Goal: Transaction & Acquisition: Purchase product/service

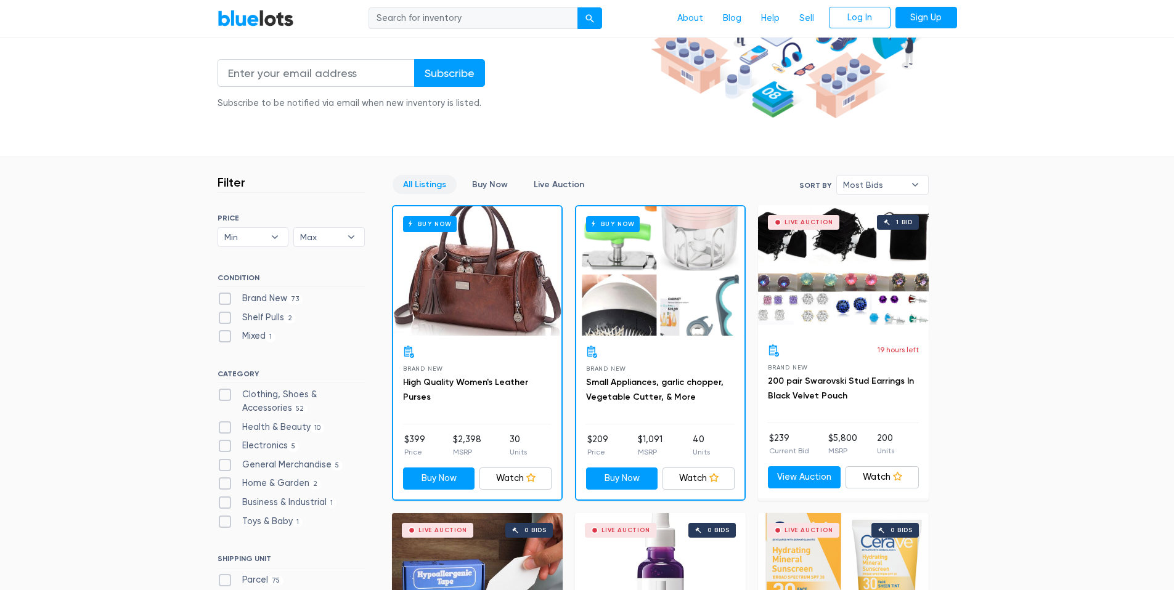
scroll to position [230, 0]
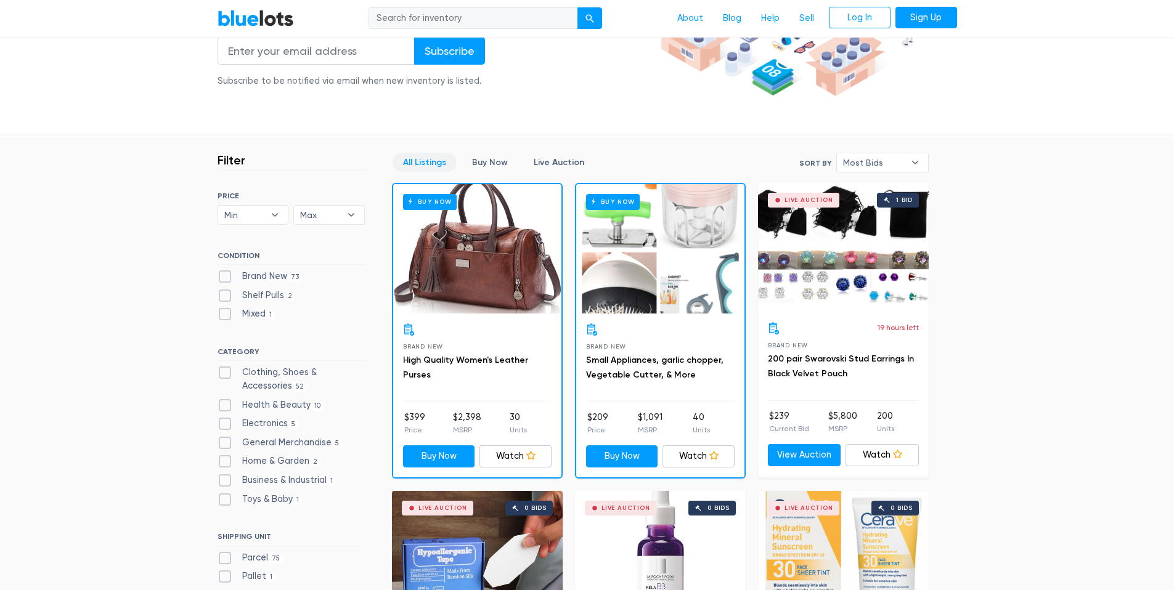
click at [227, 312] on label "Mixed 1" at bounding box center [247, 315] width 59 height 14
click at [226, 312] on input "Mixed 1" at bounding box center [222, 312] width 8 height 8
checkbox input "true"
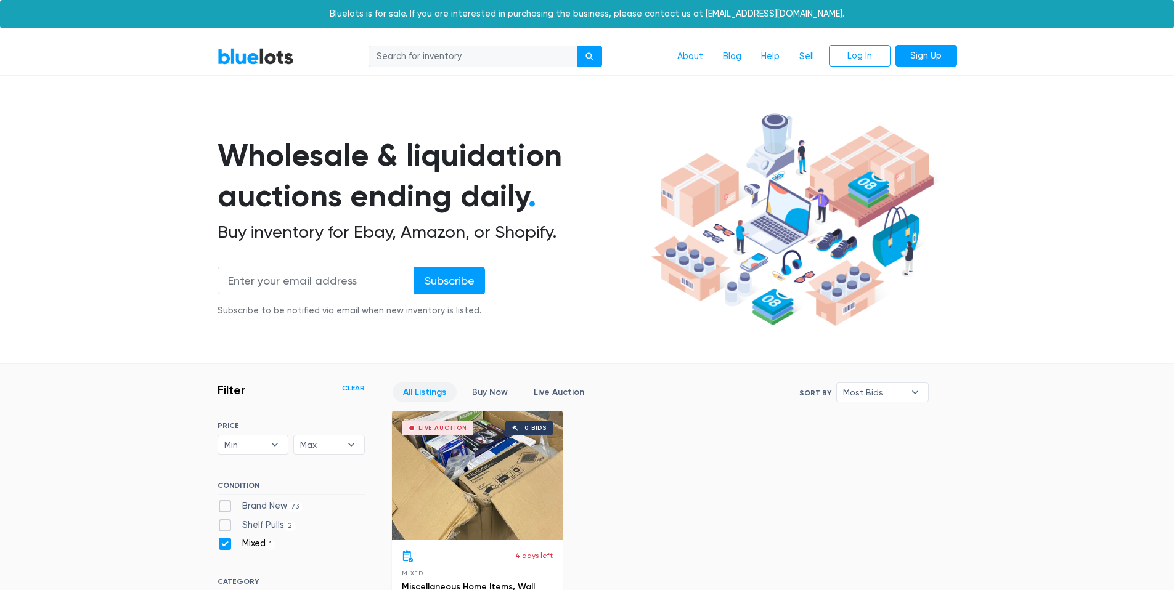
scroll to position [332, 0]
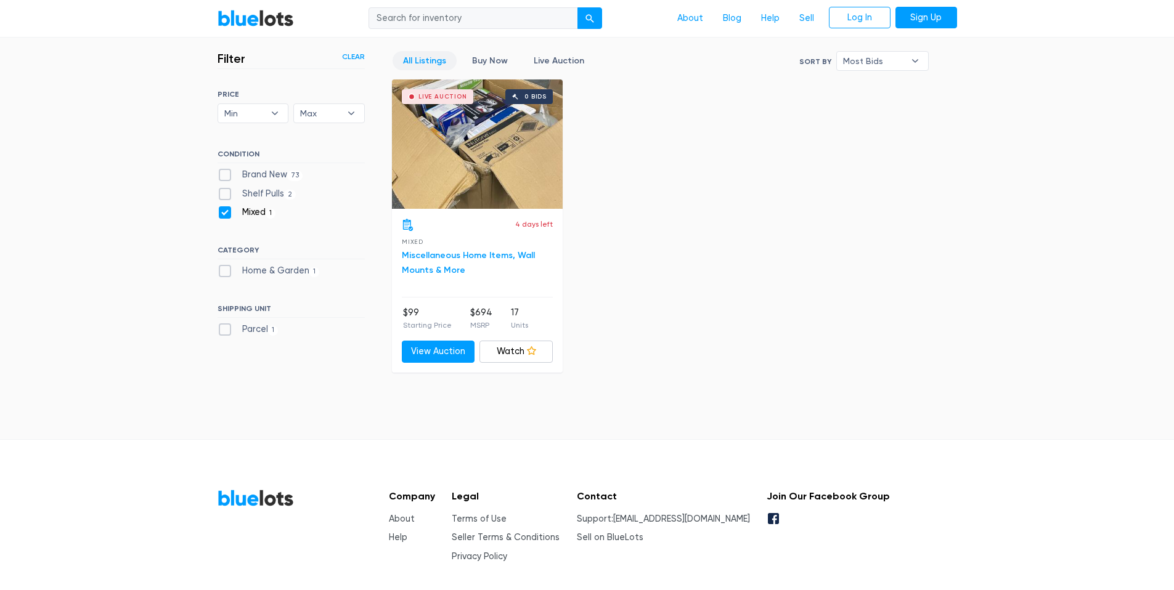
click at [438, 268] on link "Miscellaneous Home Items, Wall Mounts & More" at bounding box center [468, 262] width 133 height 25
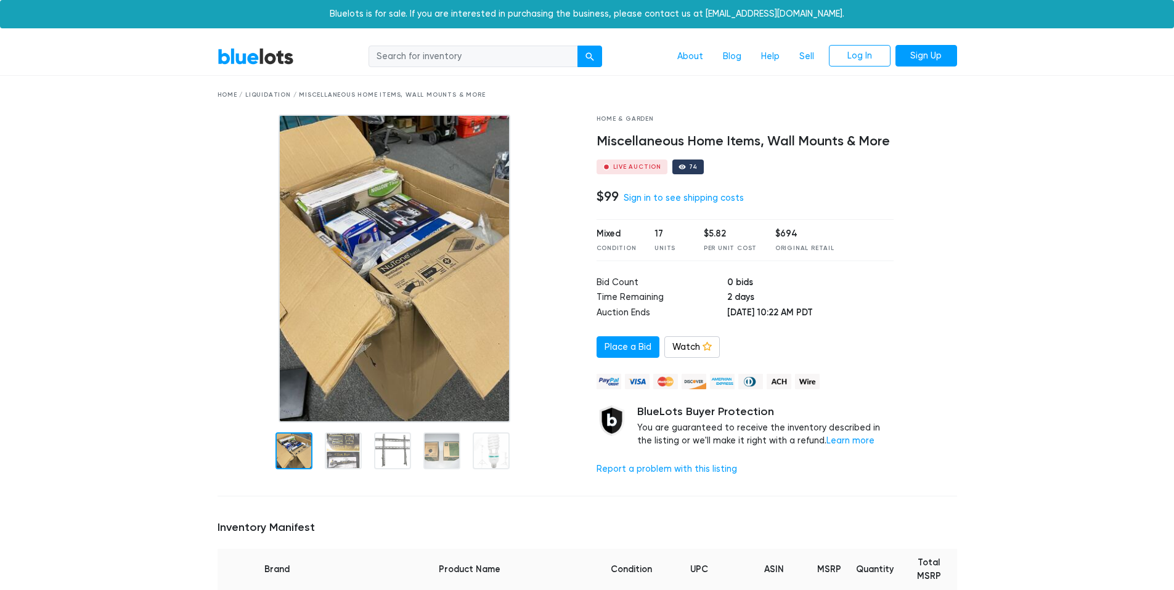
click at [404, 246] on img at bounding box center [395, 269] width 232 height 308
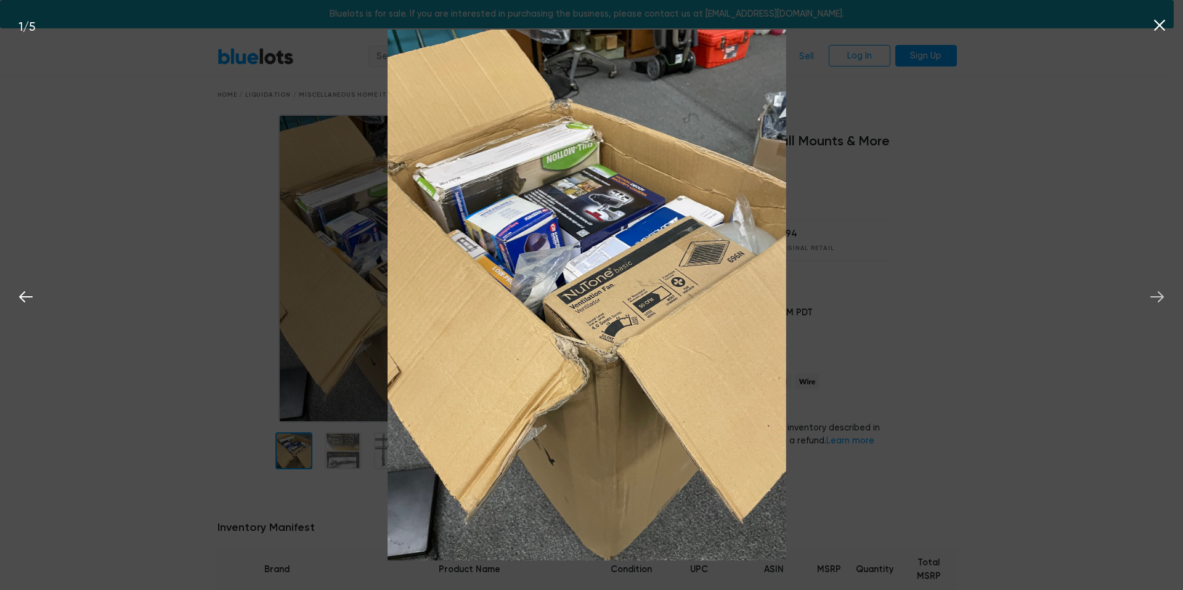
click at [1156, 299] on icon at bounding box center [1157, 297] width 18 height 18
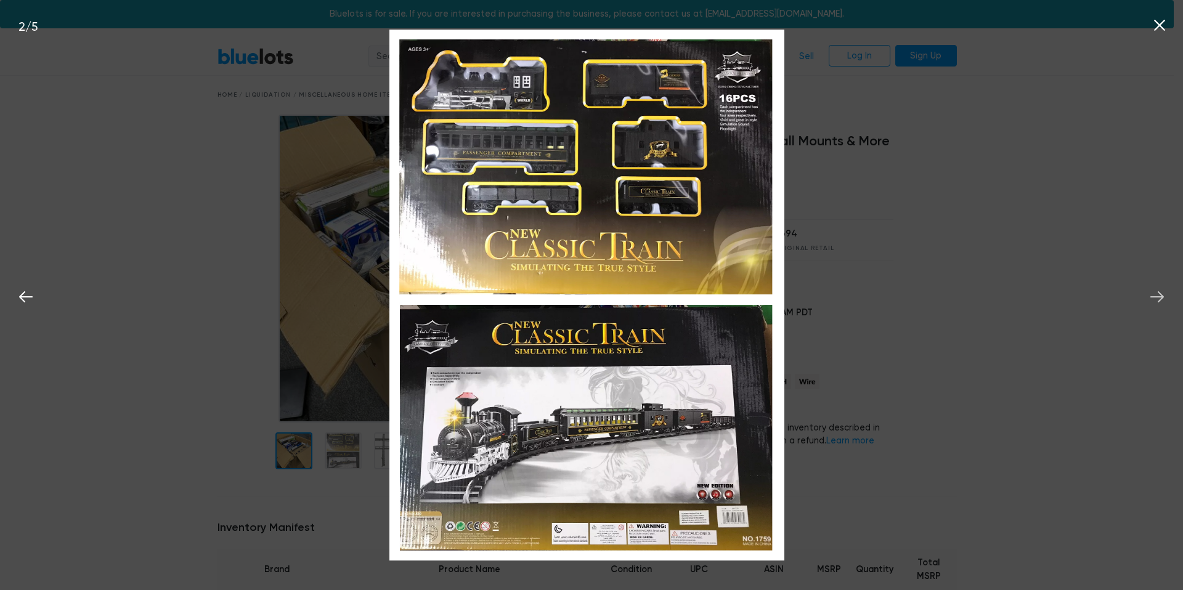
click at [1156, 299] on icon at bounding box center [1157, 297] width 18 height 18
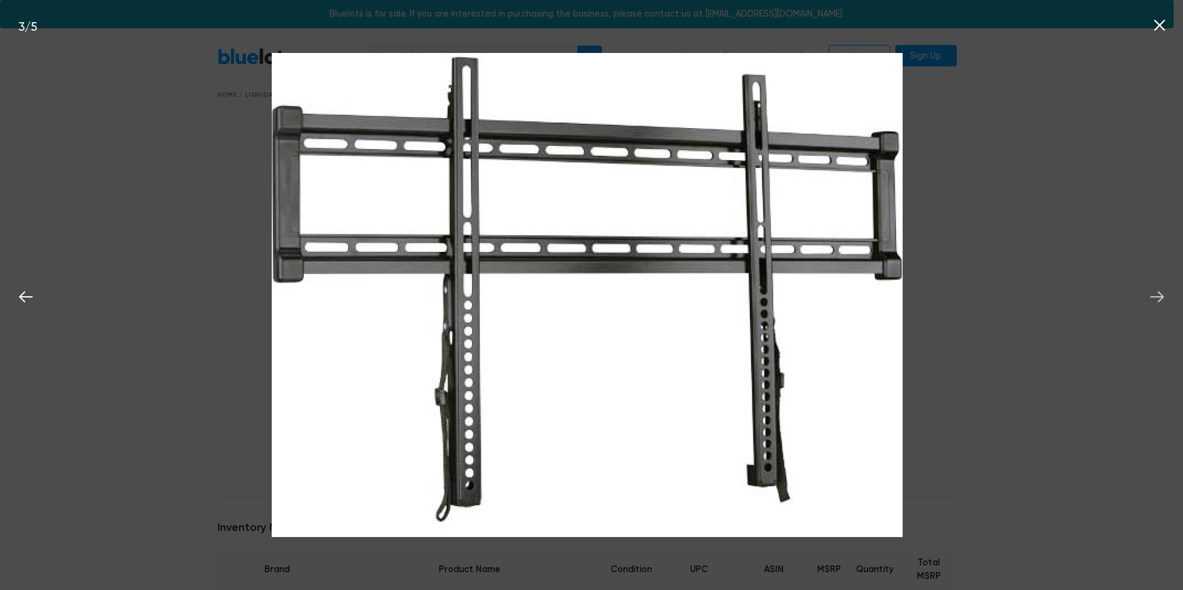
click at [1156, 299] on icon at bounding box center [1157, 297] width 18 height 18
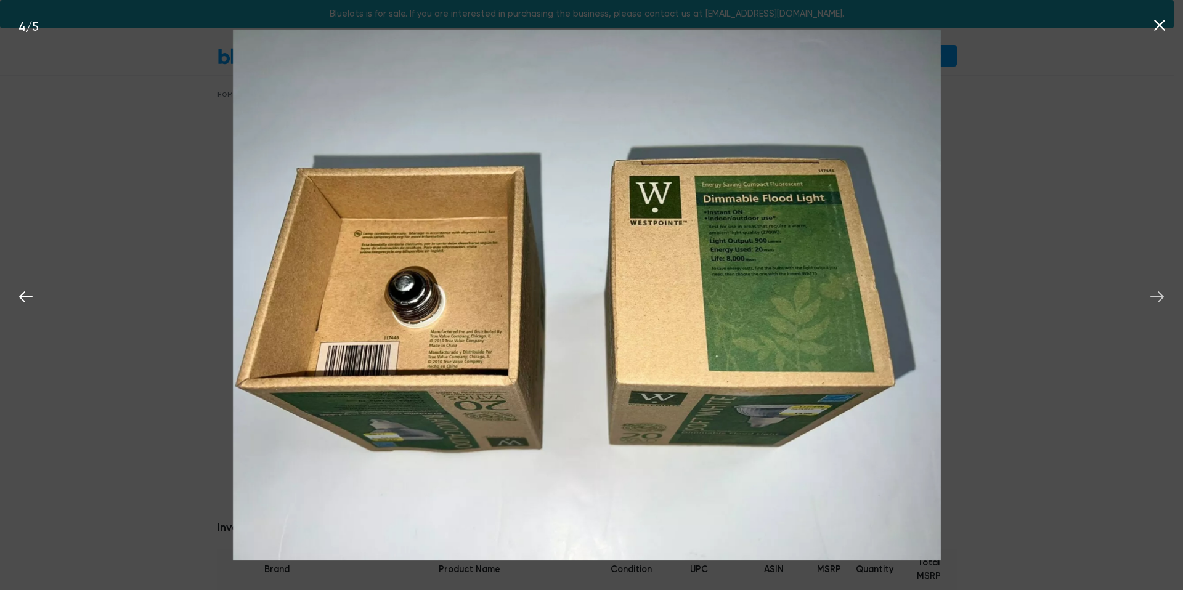
click at [1156, 299] on icon at bounding box center [1157, 297] width 18 height 18
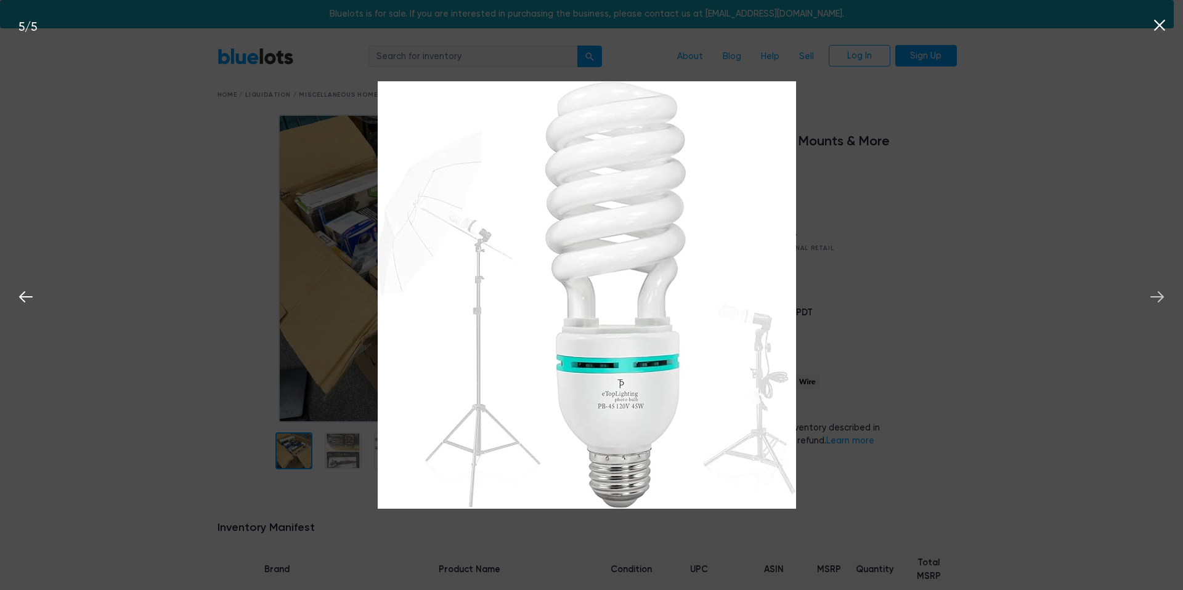
click at [1156, 299] on icon at bounding box center [1157, 297] width 18 height 18
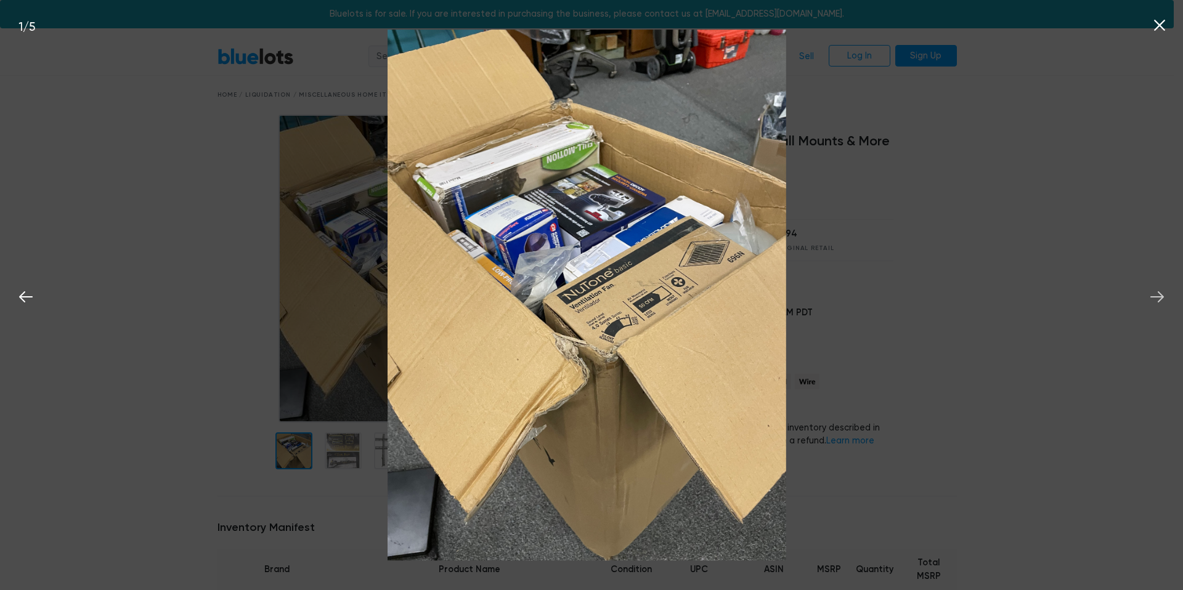
click at [1156, 299] on icon at bounding box center [1157, 297] width 18 height 18
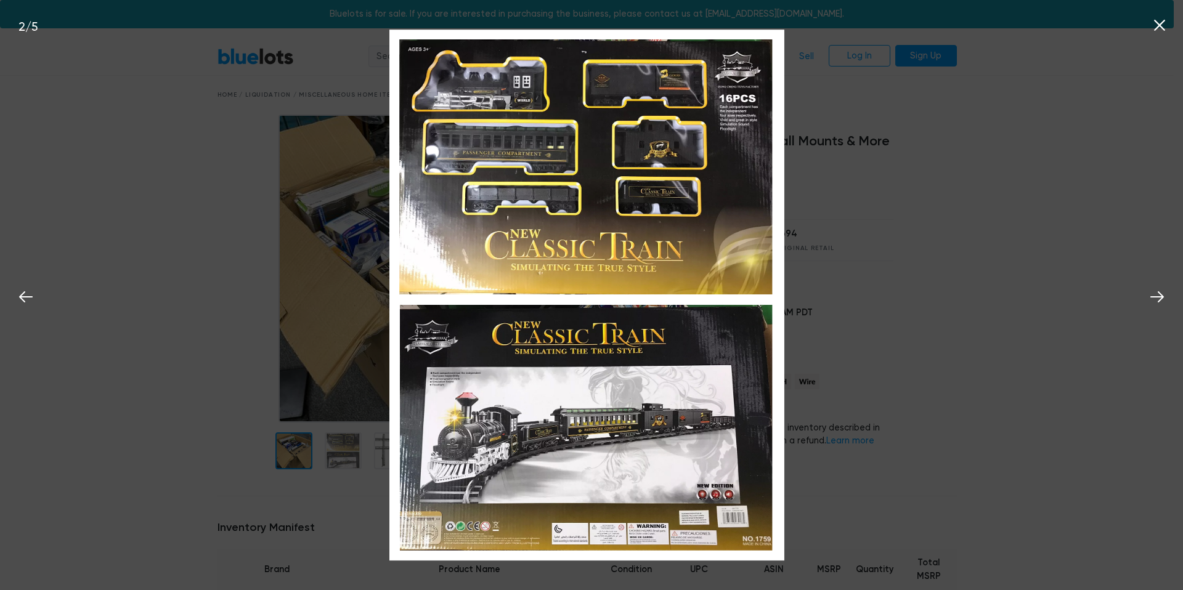
click at [1081, 299] on div "2 / 5" at bounding box center [591, 295] width 1183 height 590
